Goal: Find specific page/section: Find specific page/section

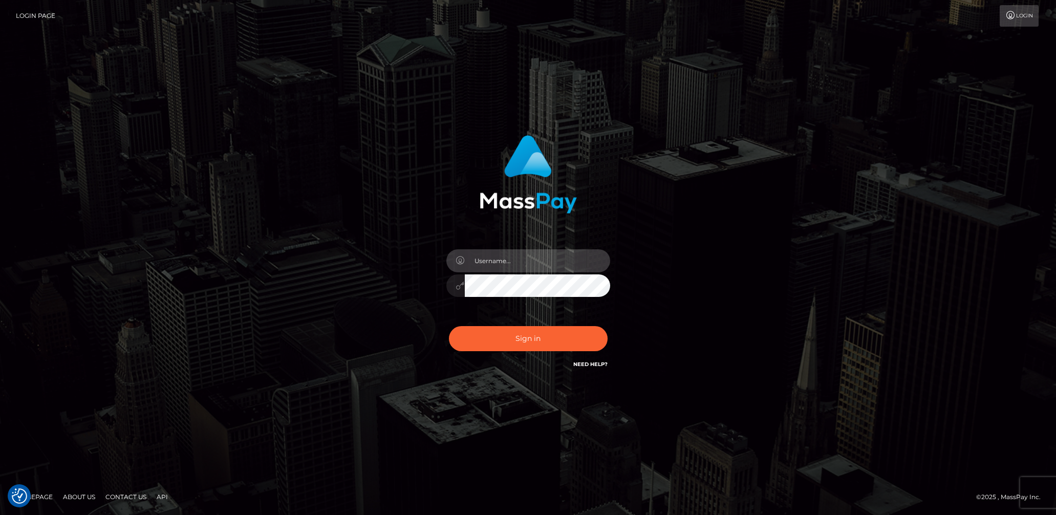
click at [549, 264] on input "text" at bounding box center [537, 260] width 145 height 23
type input "lady.v"
click at [528, 339] on button "Sign in" at bounding box center [528, 338] width 159 height 25
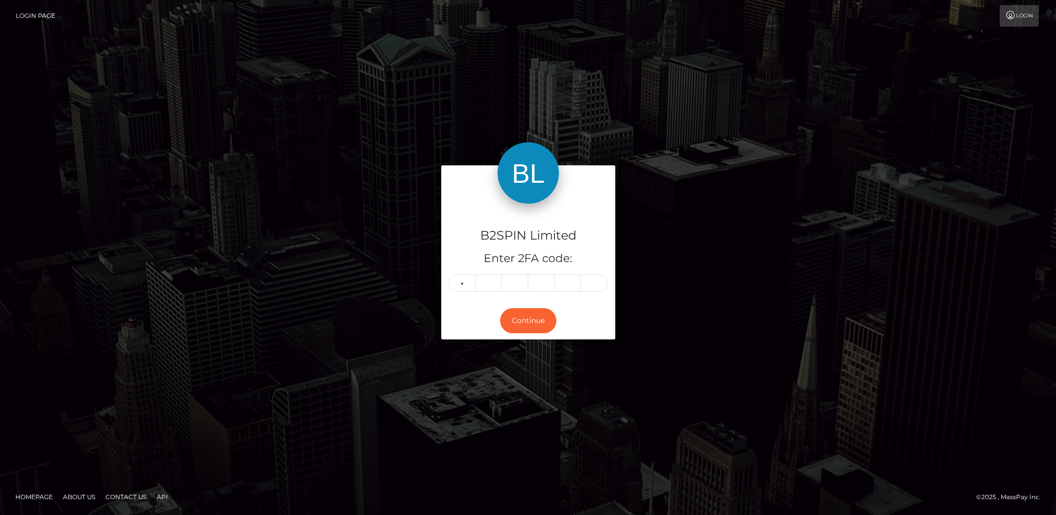
type input "3"
type input "7"
type input "5"
type input "6"
type input "2"
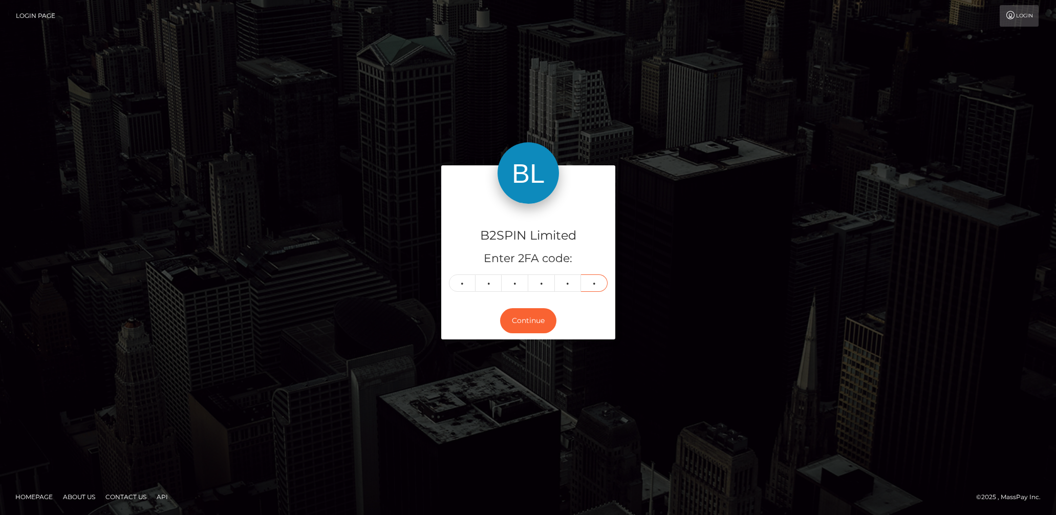
type input "1"
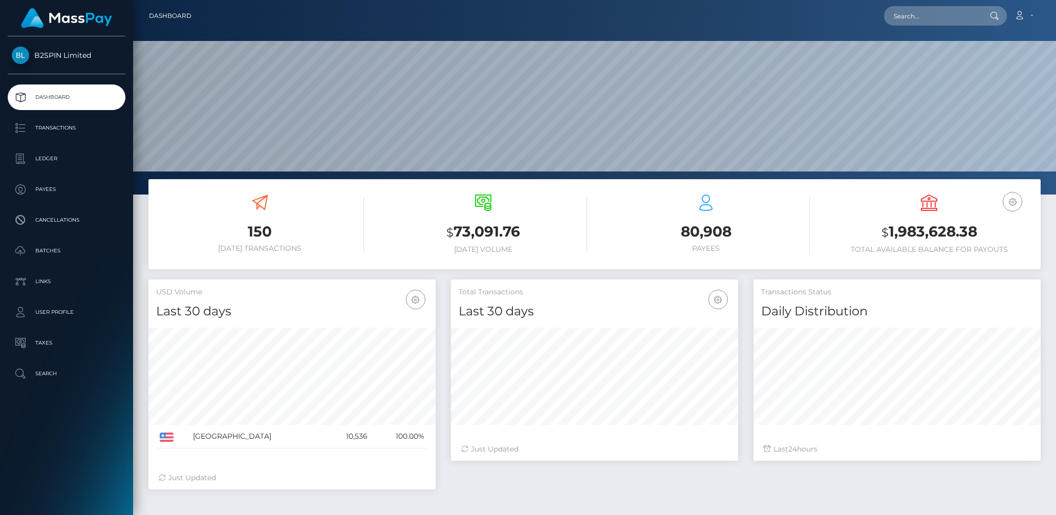
scroll to position [181, 287]
drag, startPoint x: 933, startPoint y: 18, endPoint x: 950, endPoint y: 25, distance: 18.8
click at [933, 18] on input "text" at bounding box center [932, 15] width 96 height 19
paste input "870399926"
type input "870399926"
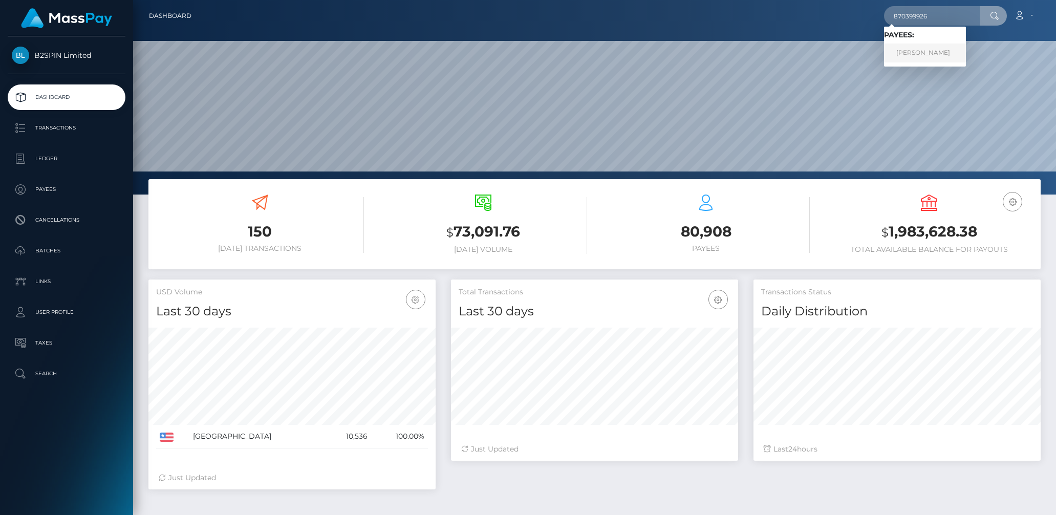
click at [937, 48] on link "GLENN GREGORY DOBROVOLC" at bounding box center [925, 53] width 82 height 19
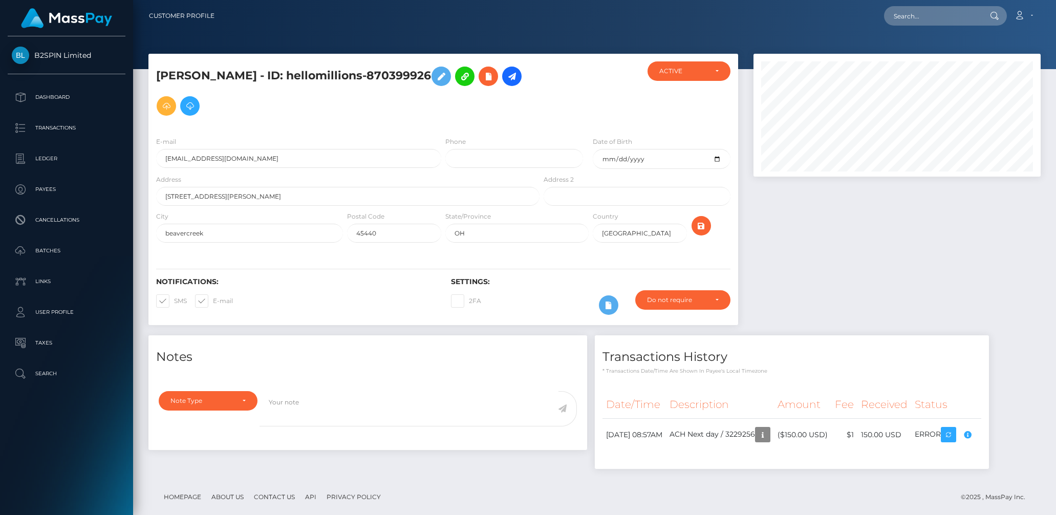
scroll to position [1, 0]
